Goal: Check status: Check status

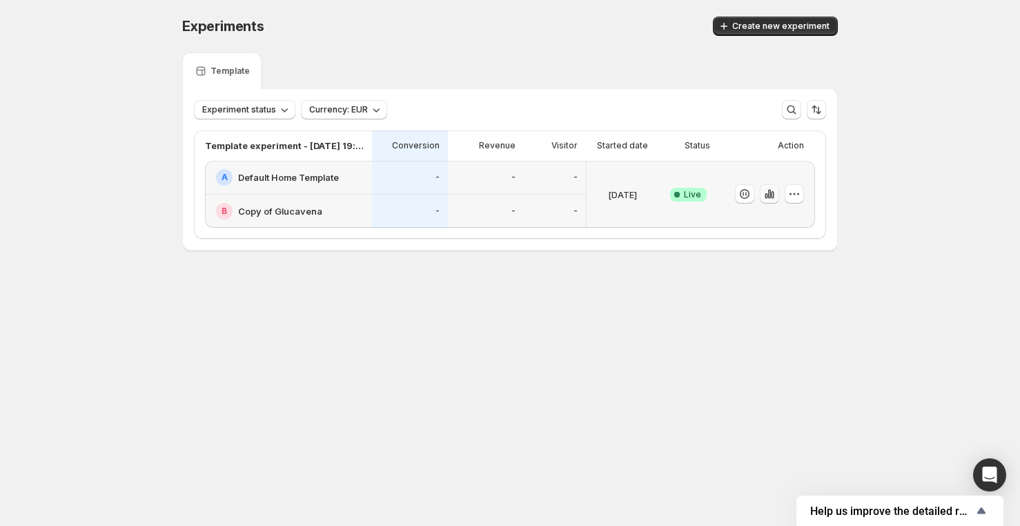
click at [773, 196] on icon "button" at bounding box center [772, 195] width 3 height 8
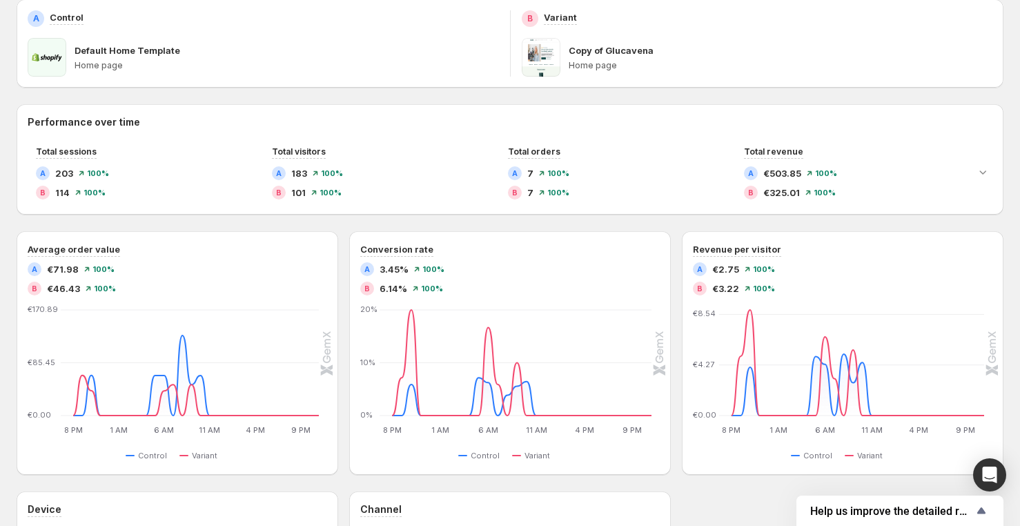
scroll to position [225, 0]
